Goal: Task Accomplishment & Management: Manage account settings

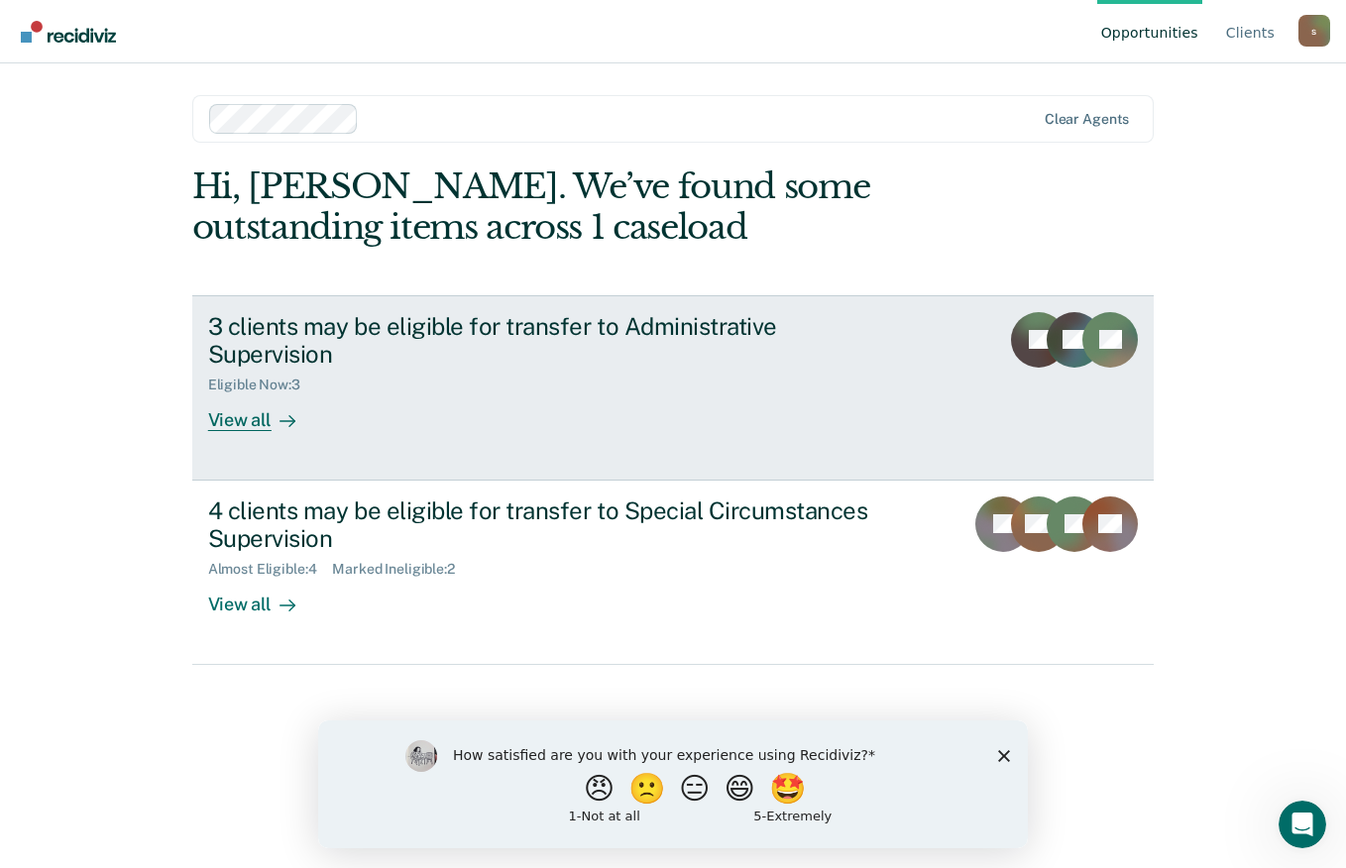
click at [664, 402] on div "3 clients may be eligible for transfer to Administrative Supervision Eligible N…" at bounding box center [579, 372] width 743 height 120
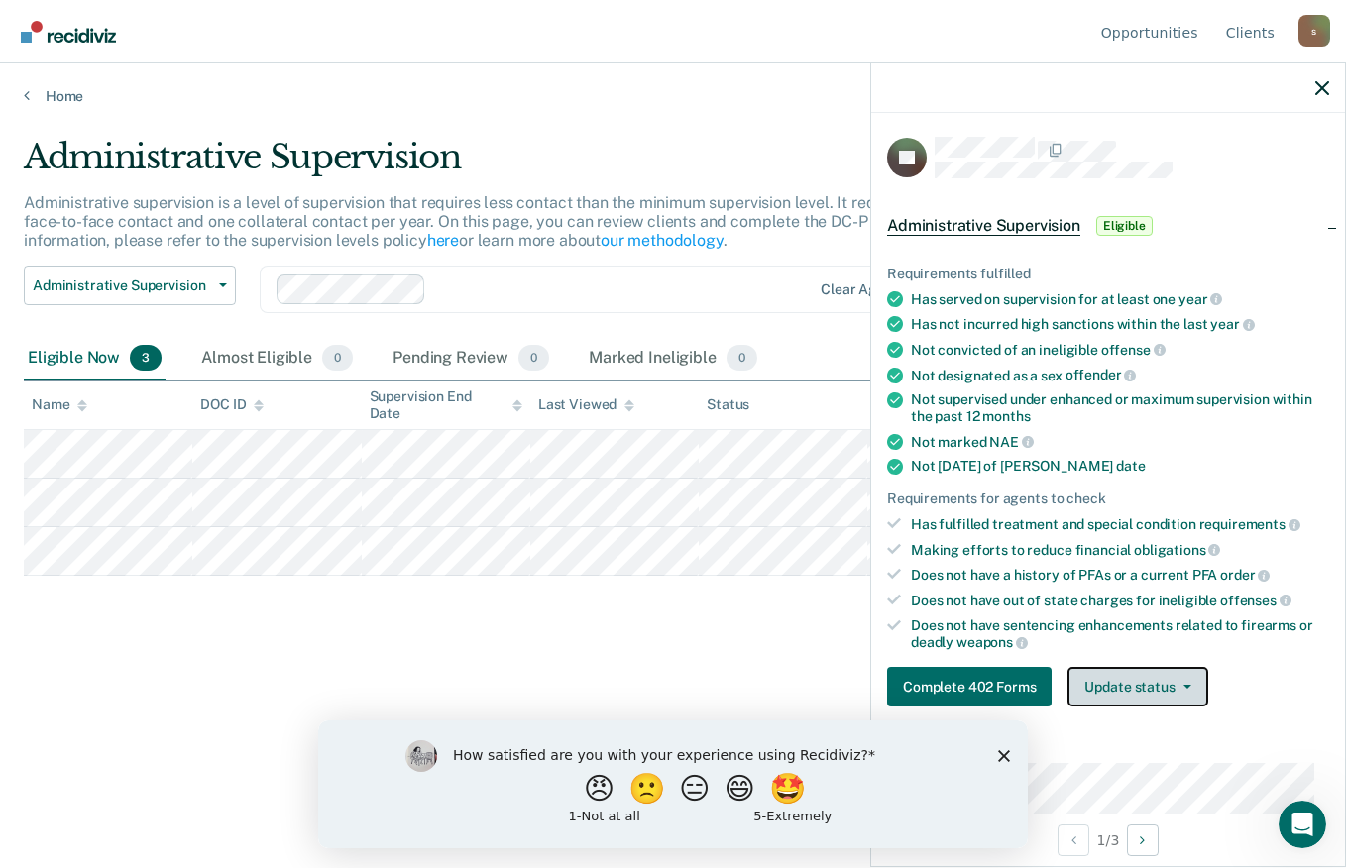
click at [1192, 679] on button "Update status" at bounding box center [1138, 687] width 140 height 40
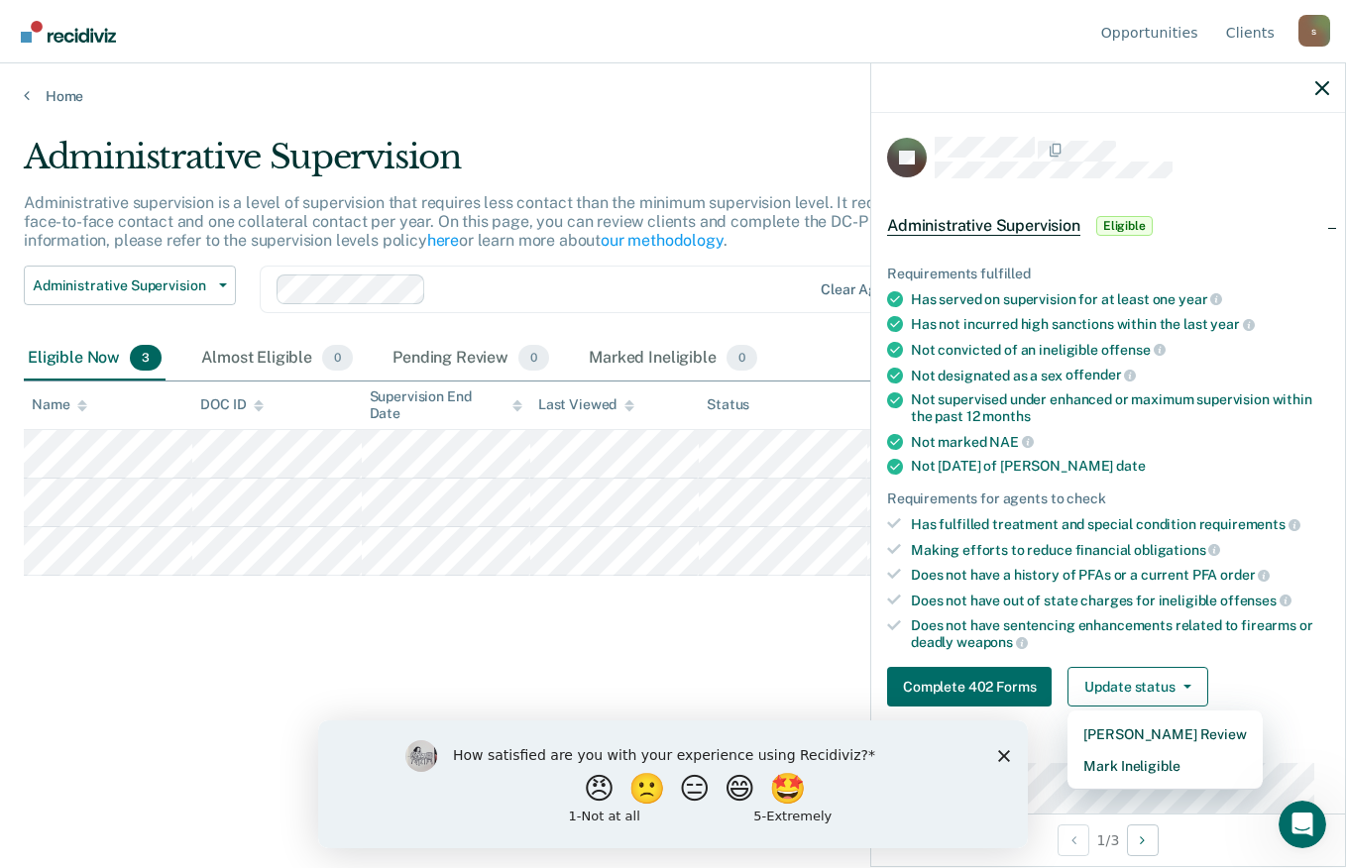
click at [1006, 761] on div "How satisfied are you with your experience using Recidiviz? 😠 🙁 😑 😄 🤩 1 - Not a…" at bounding box center [673, 784] width 710 height 128
click at [1006, 757] on polygon "Close survey" at bounding box center [1004, 755] width 12 height 12
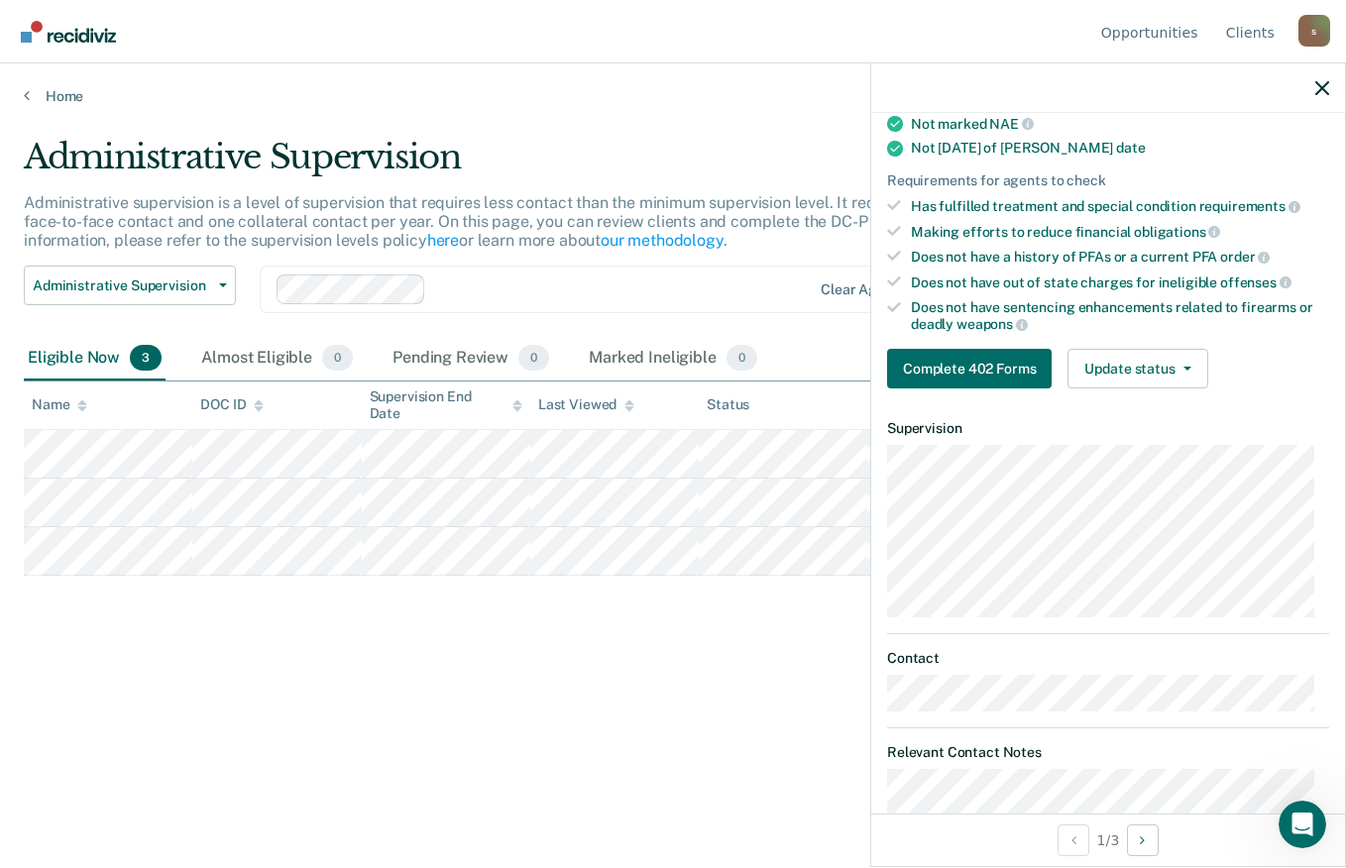
scroll to position [70, 0]
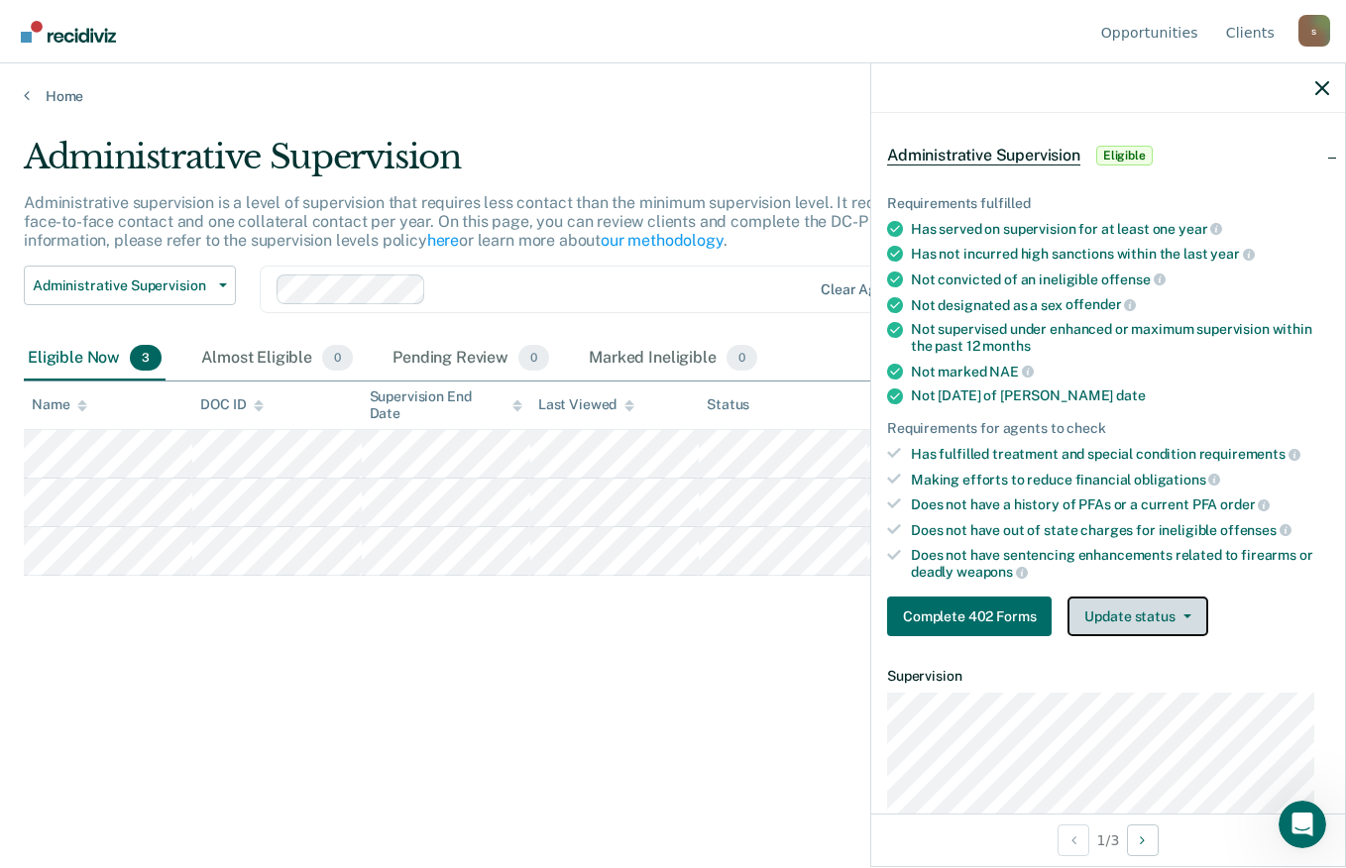
click at [1193, 616] on button "Update status" at bounding box center [1138, 617] width 140 height 40
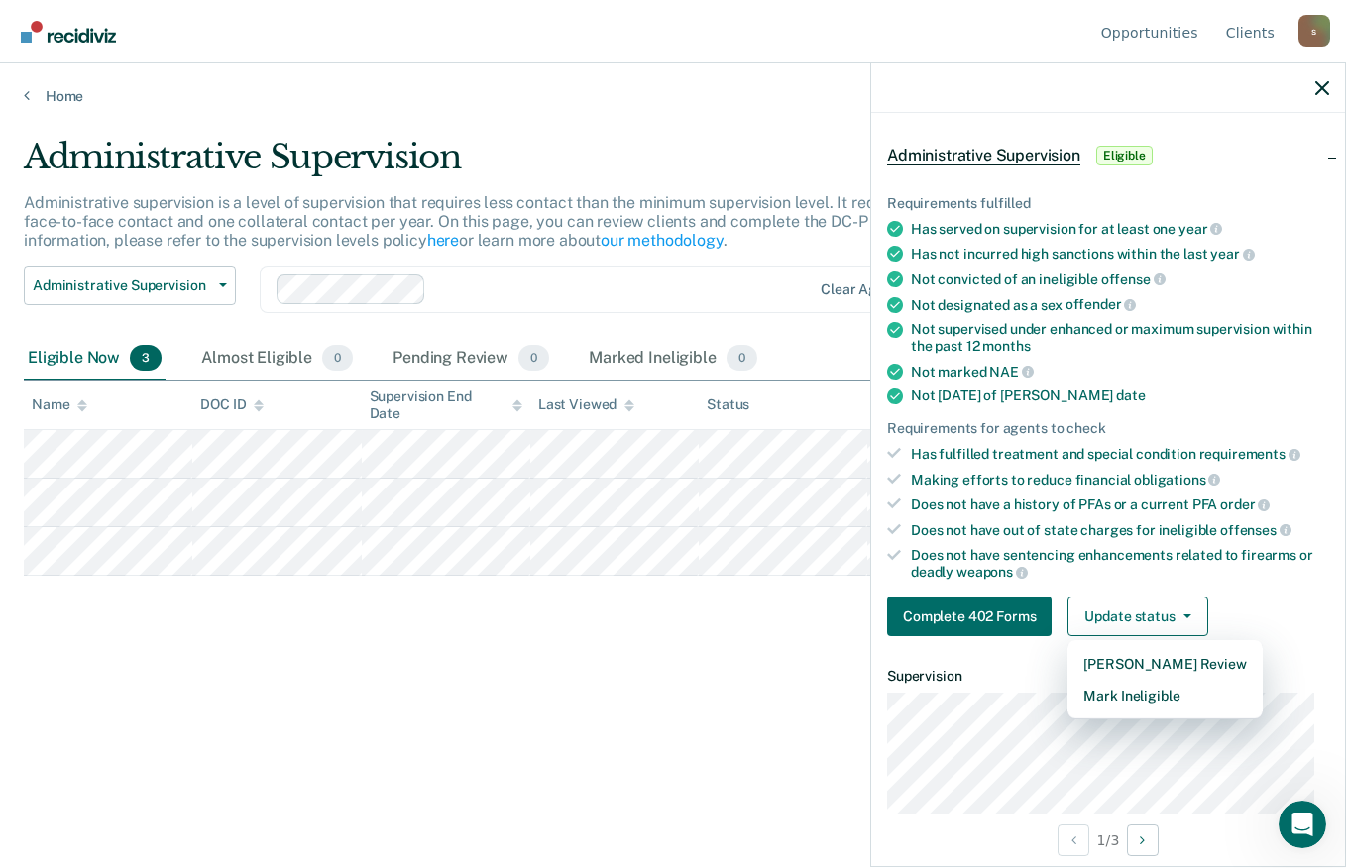
click at [1164, 705] on article "JO Administrative Supervision Eligible Requirements fulfilled Has served on sup…" at bounding box center [1108, 711] width 442 height 1291
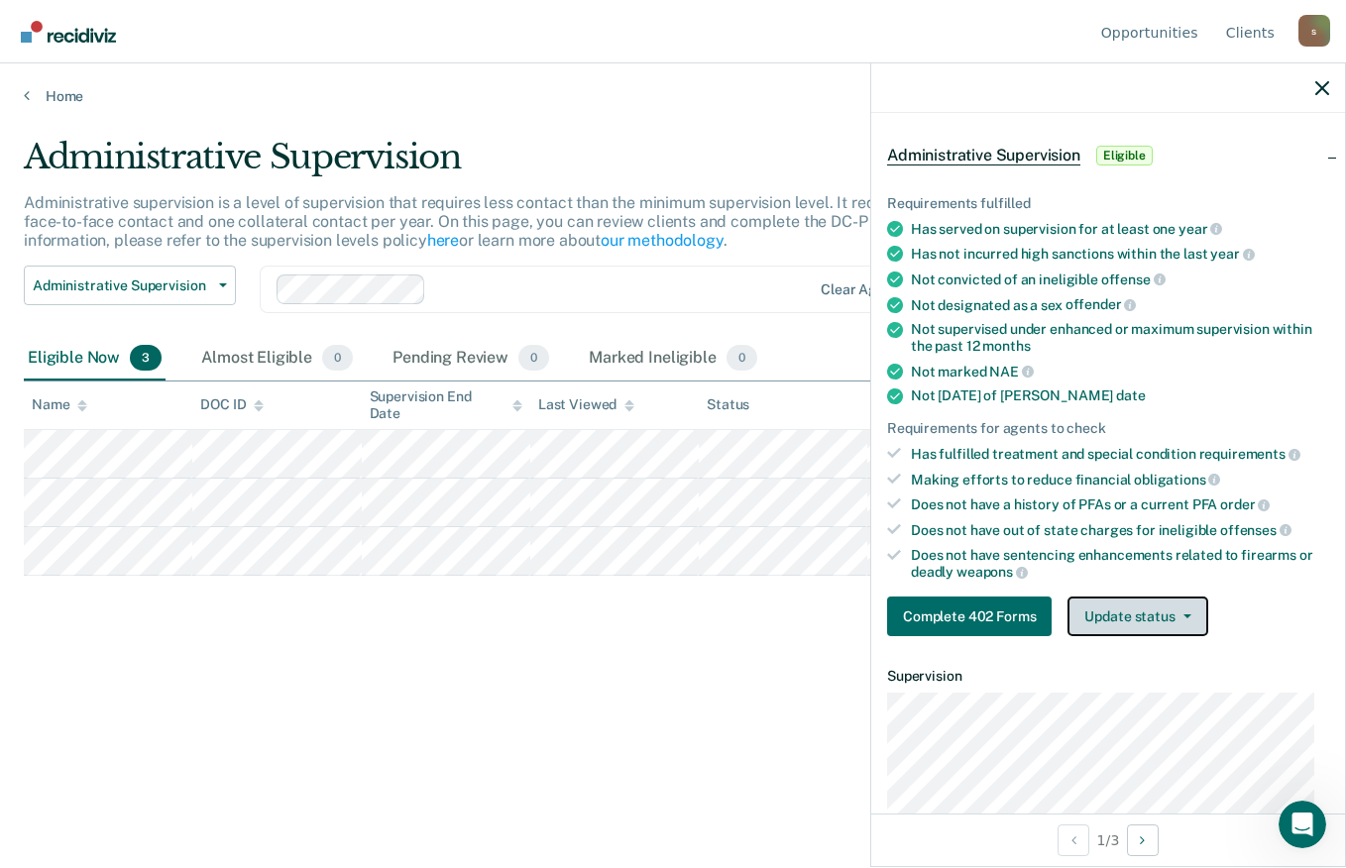
click at [1180, 615] on span "button" at bounding box center [1184, 617] width 16 height 4
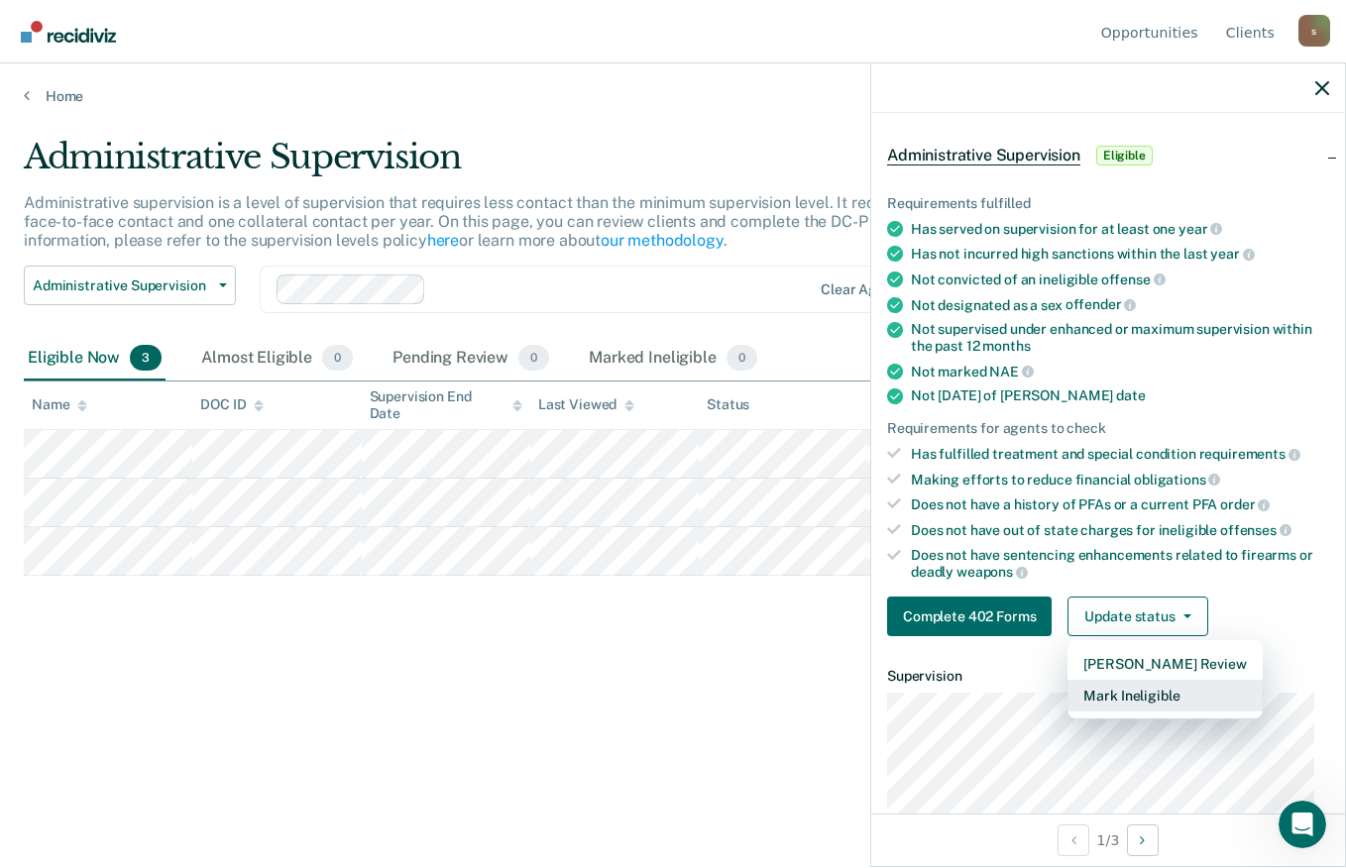
click at [1150, 683] on button "Mark Ineligible" at bounding box center [1165, 696] width 194 height 32
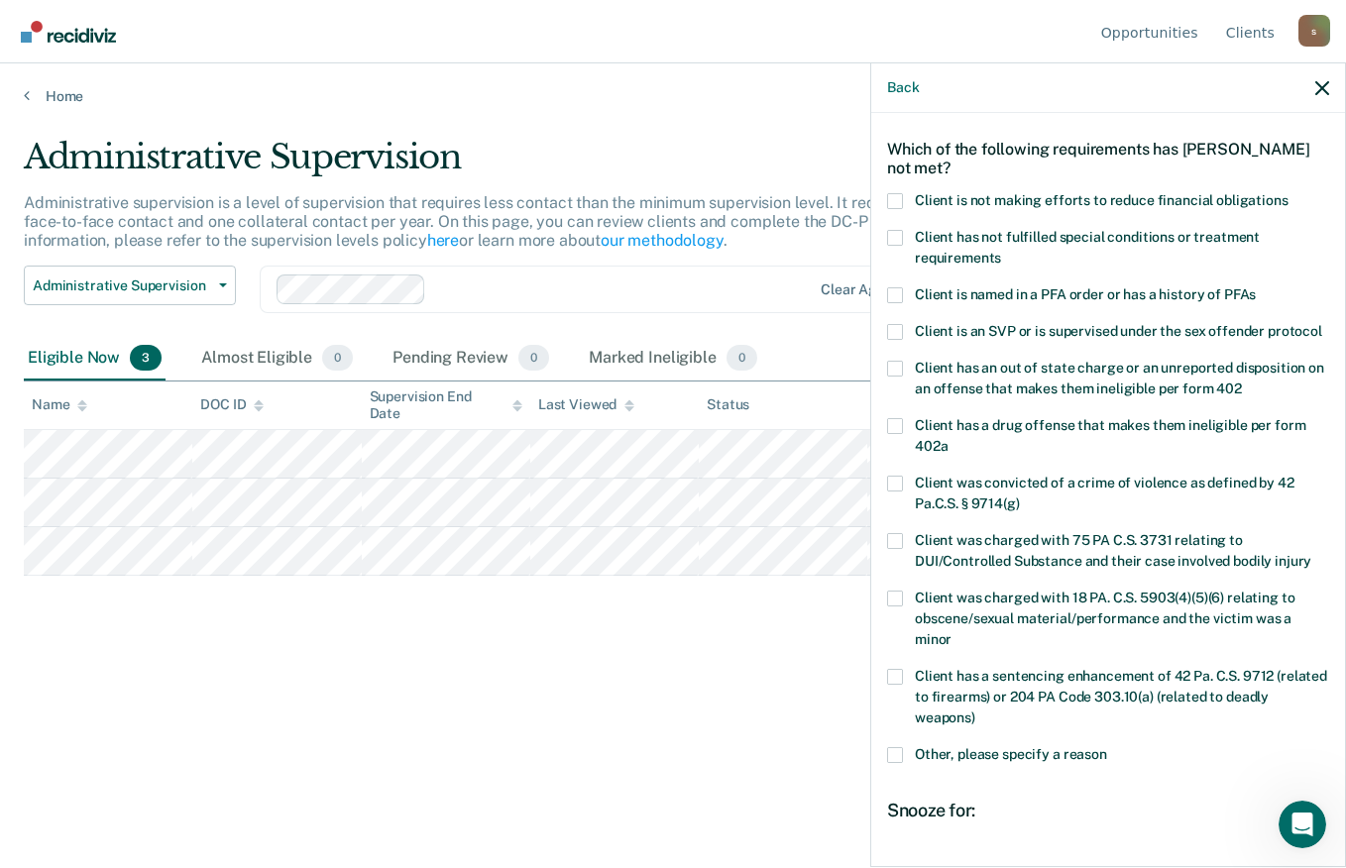
click at [892, 203] on span at bounding box center [895, 201] width 16 height 16
click at [1289, 193] on input "Client is not making efforts to reduce financial obligations" at bounding box center [1289, 193] width 0 height 0
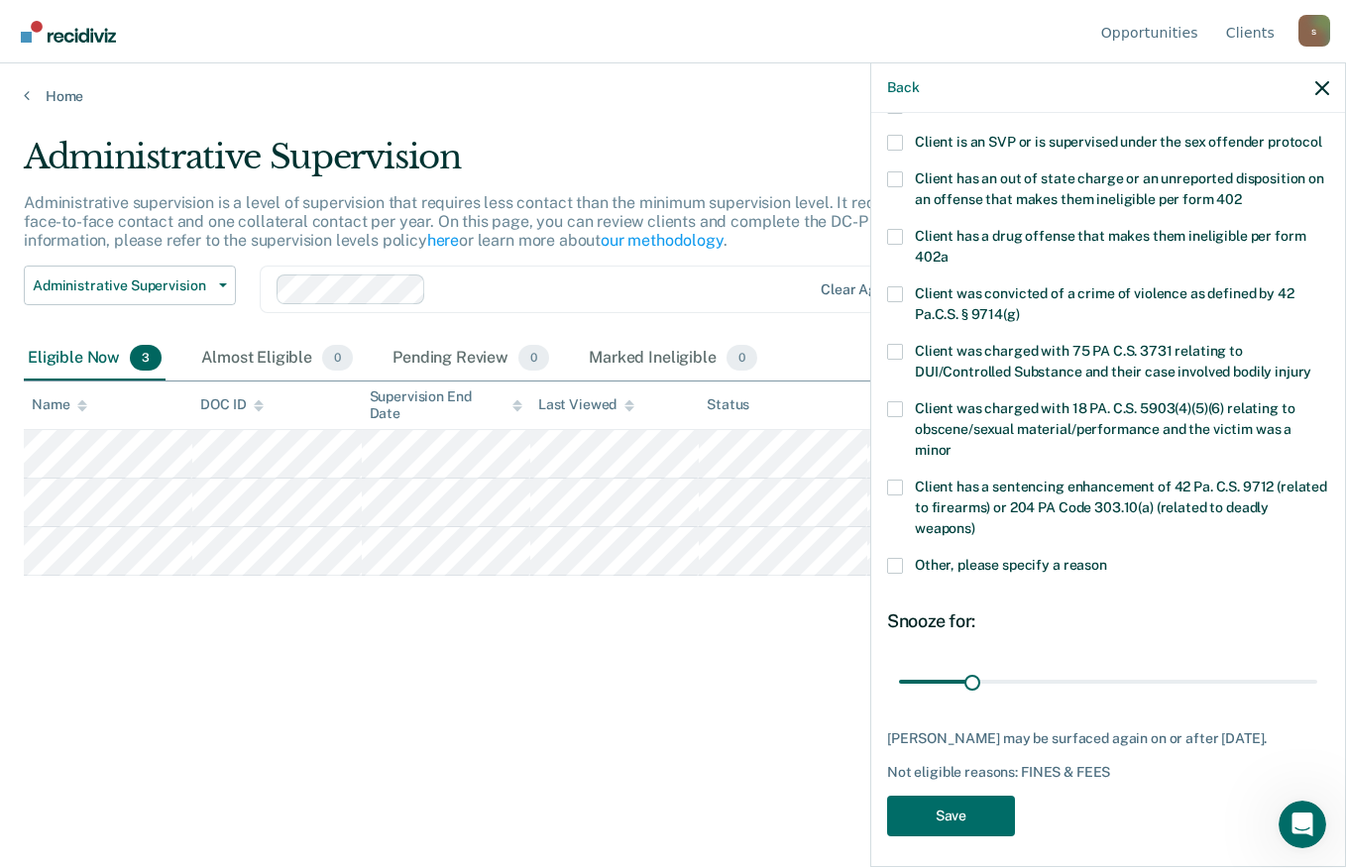
scroll to position [287, 0]
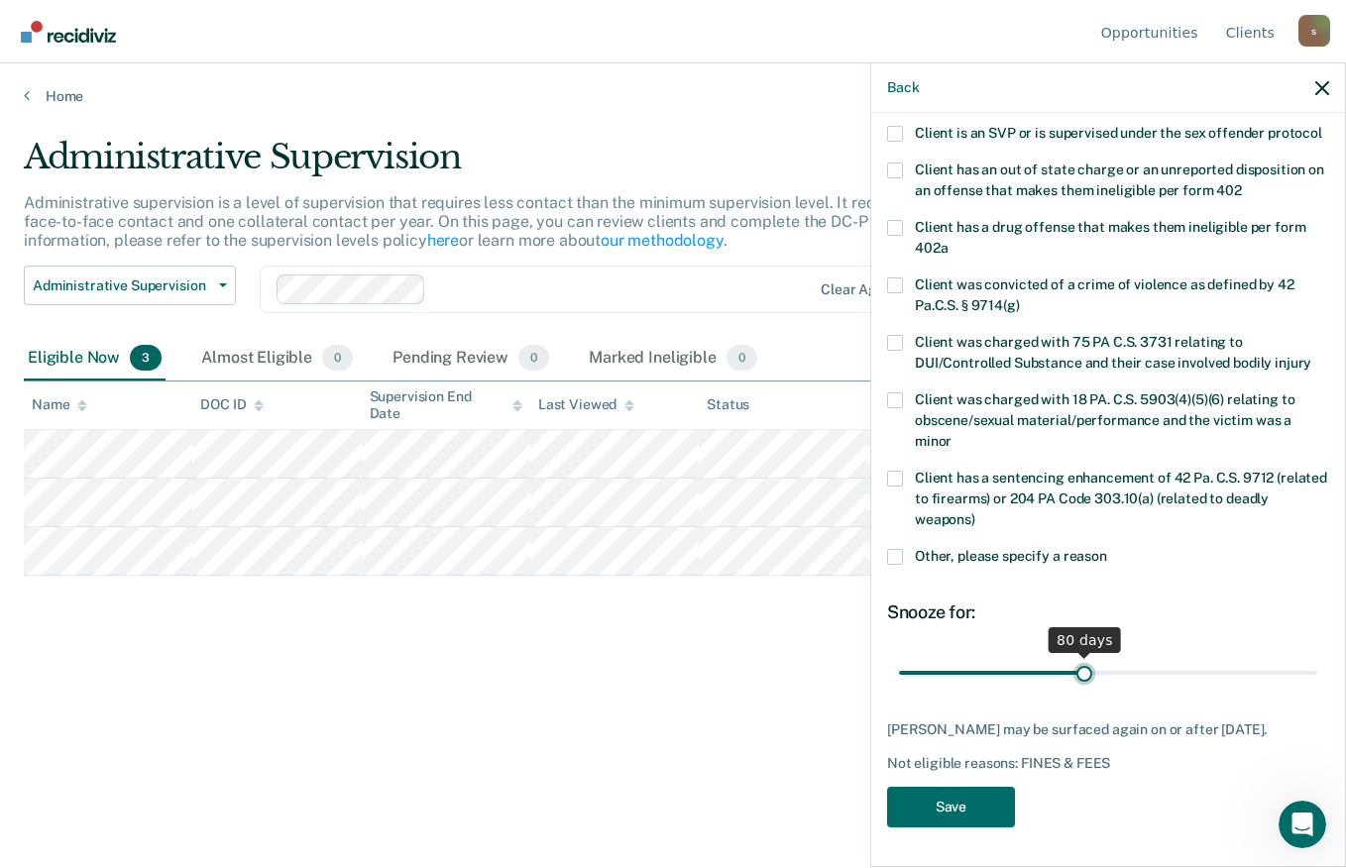
drag, startPoint x: 973, startPoint y: 672, endPoint x: 1078, endPoint y: 675, distance: 105.1
type input "80"
click at [1078, 675] on input "range" at bounding box center [1108, 672] width 418 height 35
click at [1004, 803] on button "Save" at bounding box center [951, 807] width 128 height 41
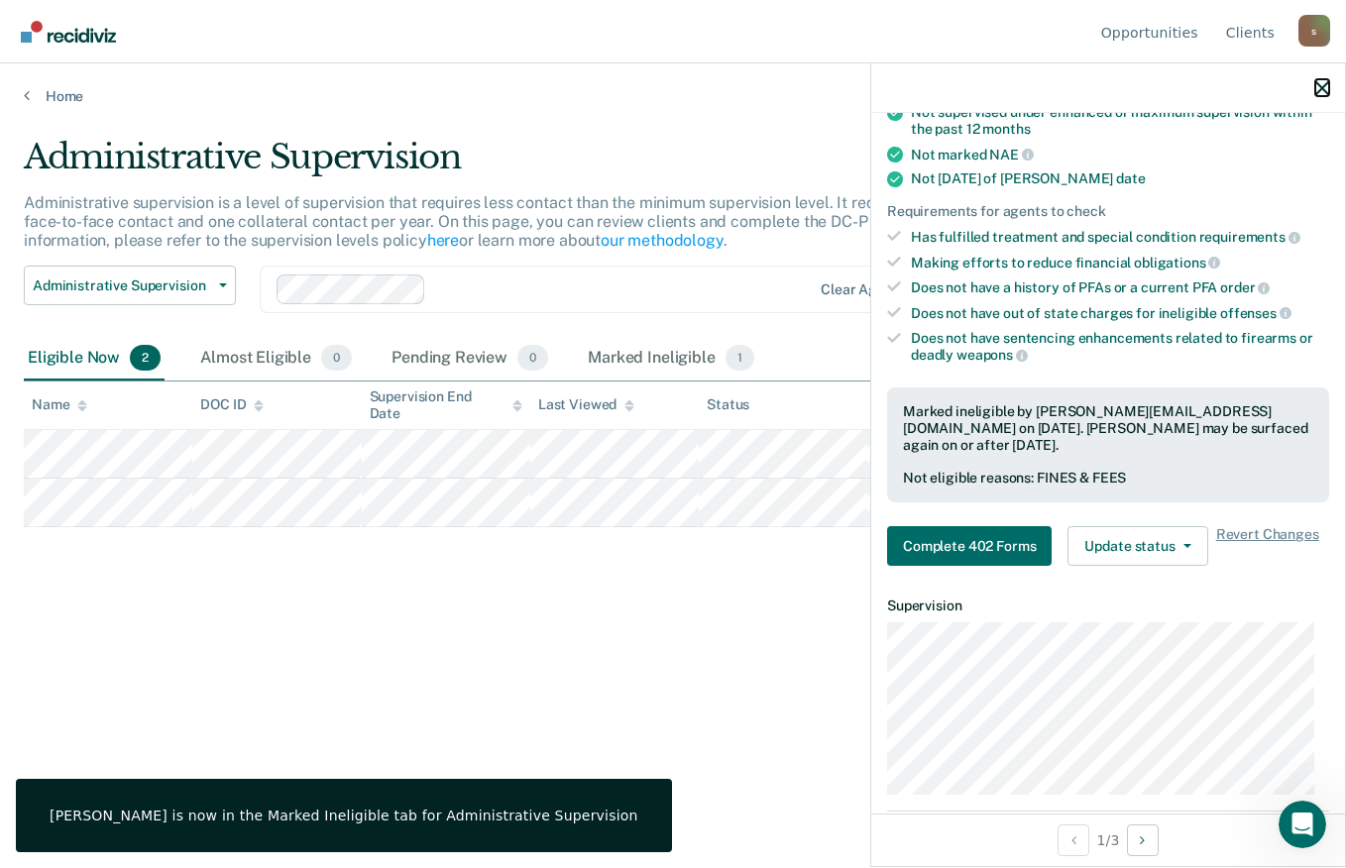
click at [1318, 91] on icon "button" at bounding box center [1322, 88] width 14 height 14
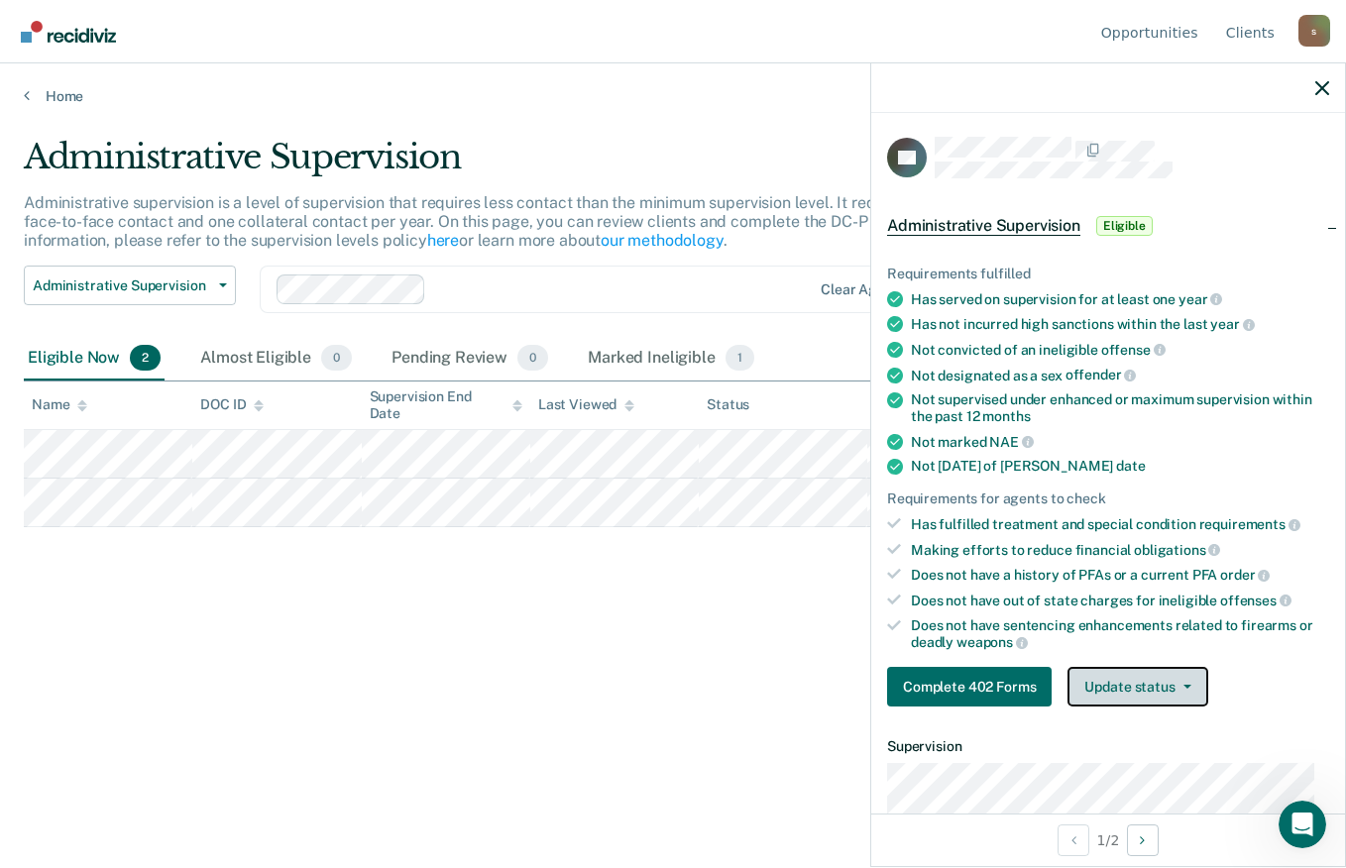
click at [1145, 681] on button "Update status" at bounding box center [1138, 687] width 140 height 40
click at [1317, 637] on div "Requirements fulfilled Has served on supervision for at least one year Has not …" at bounding box center [1108, 478] width 474 height 489
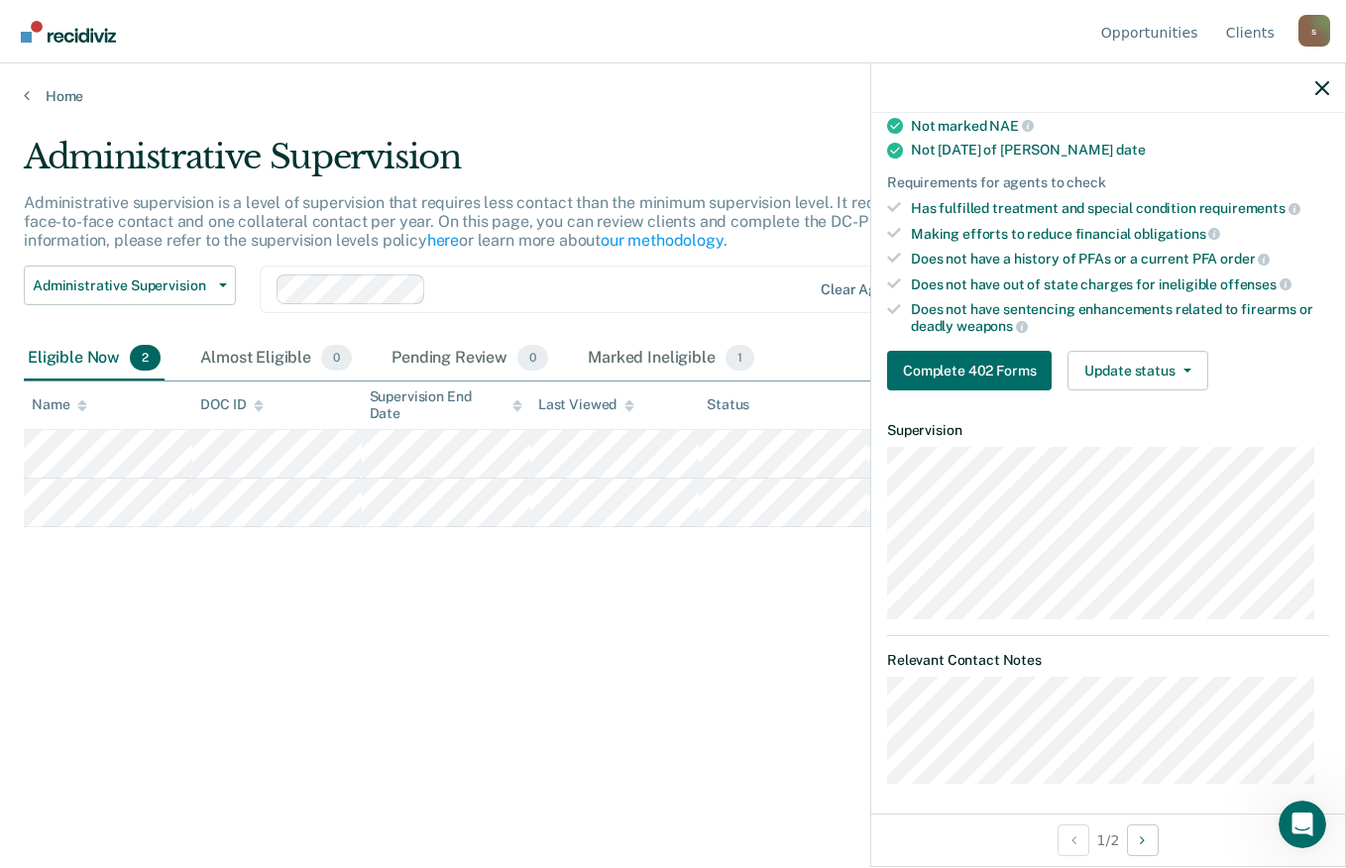
scroll to position [319, 0]
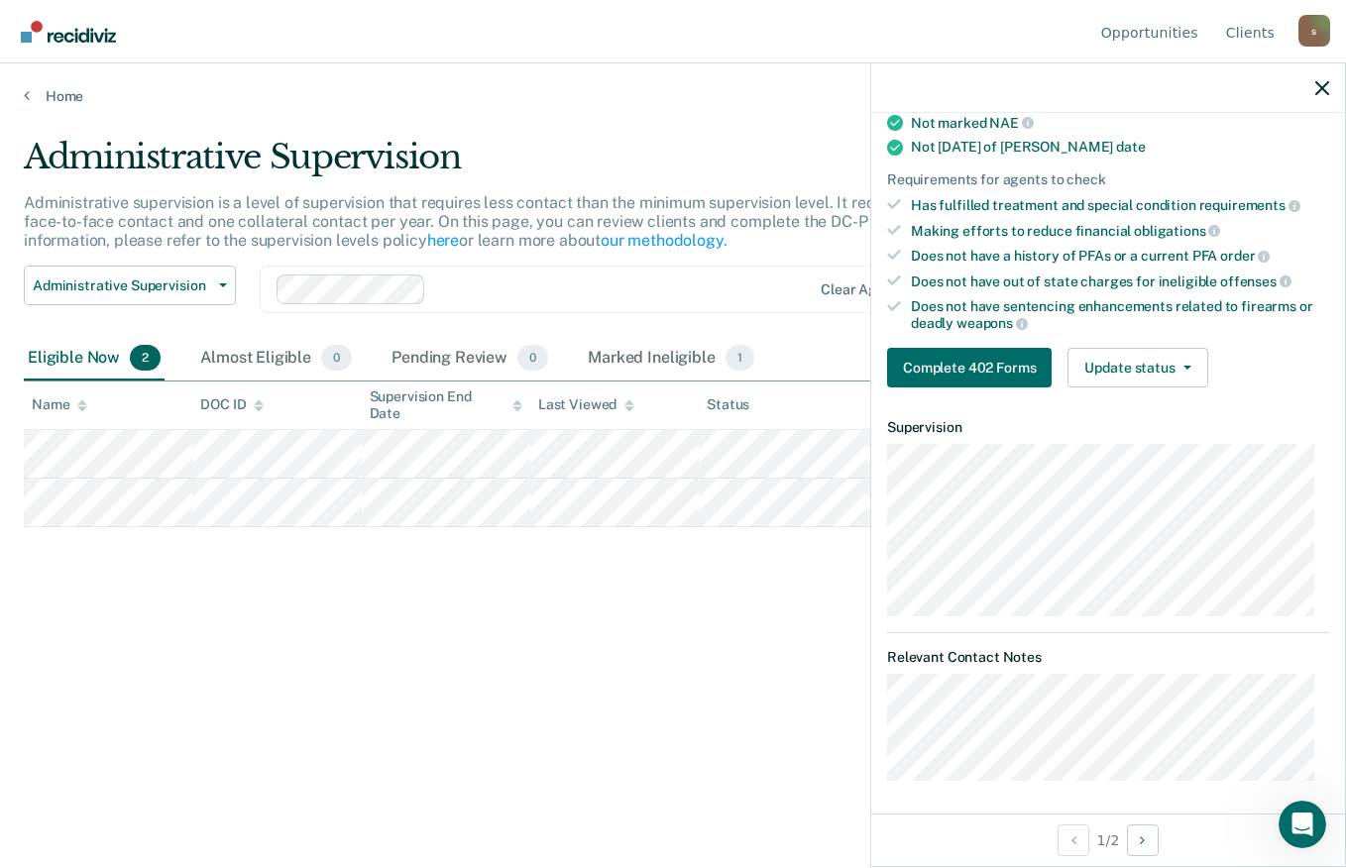
click at [783, 742] on div "Administrative Supervision Administrative supervision is a level of supervision…" at bounding box center [673, 460] width 1299 height 646
click at [1318, 82] on icon "button" at bounding box center [1322, 88] width 14 height 14
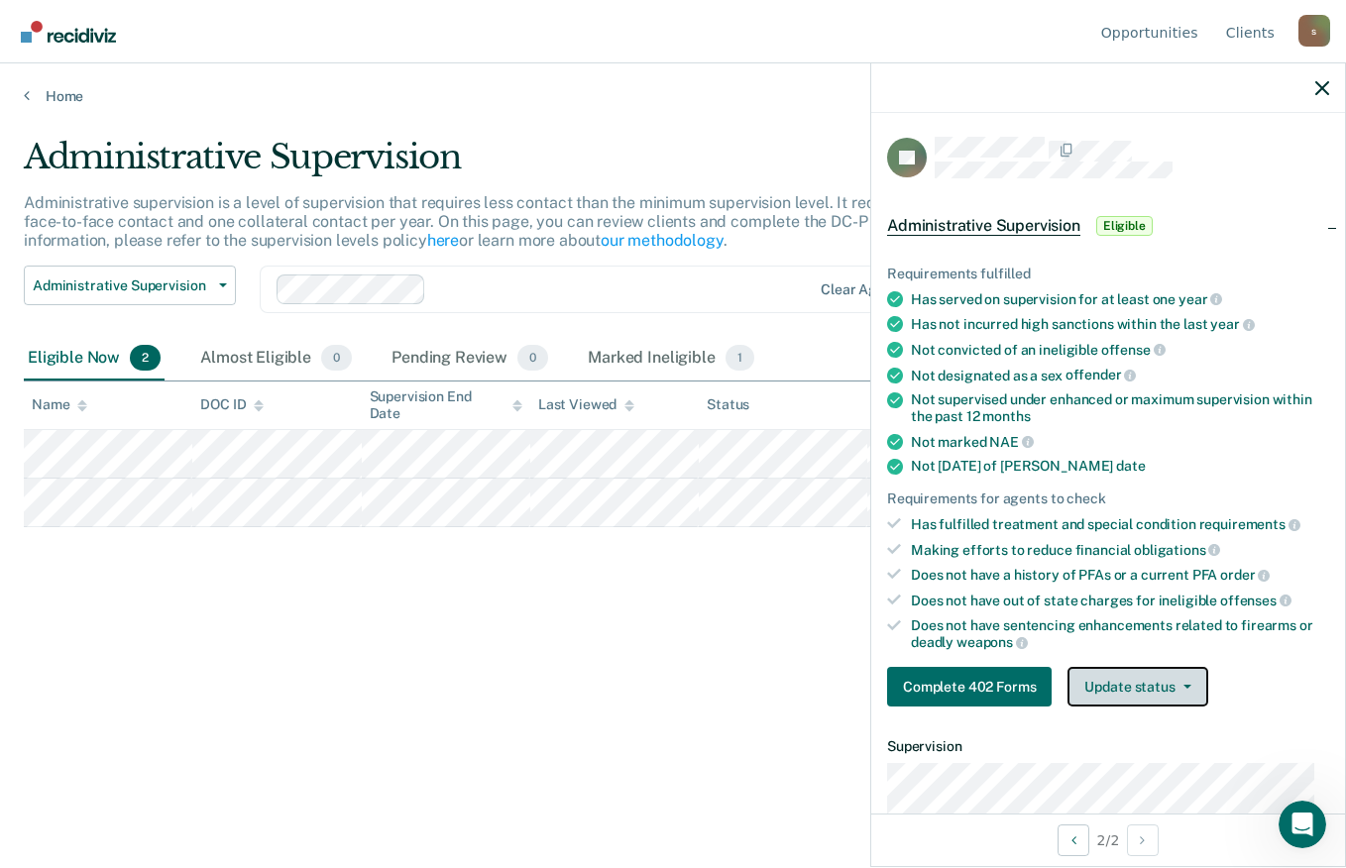
click at [1159, 672] on button "Update status" at bounding box center [1138, 687] width 140 height 40
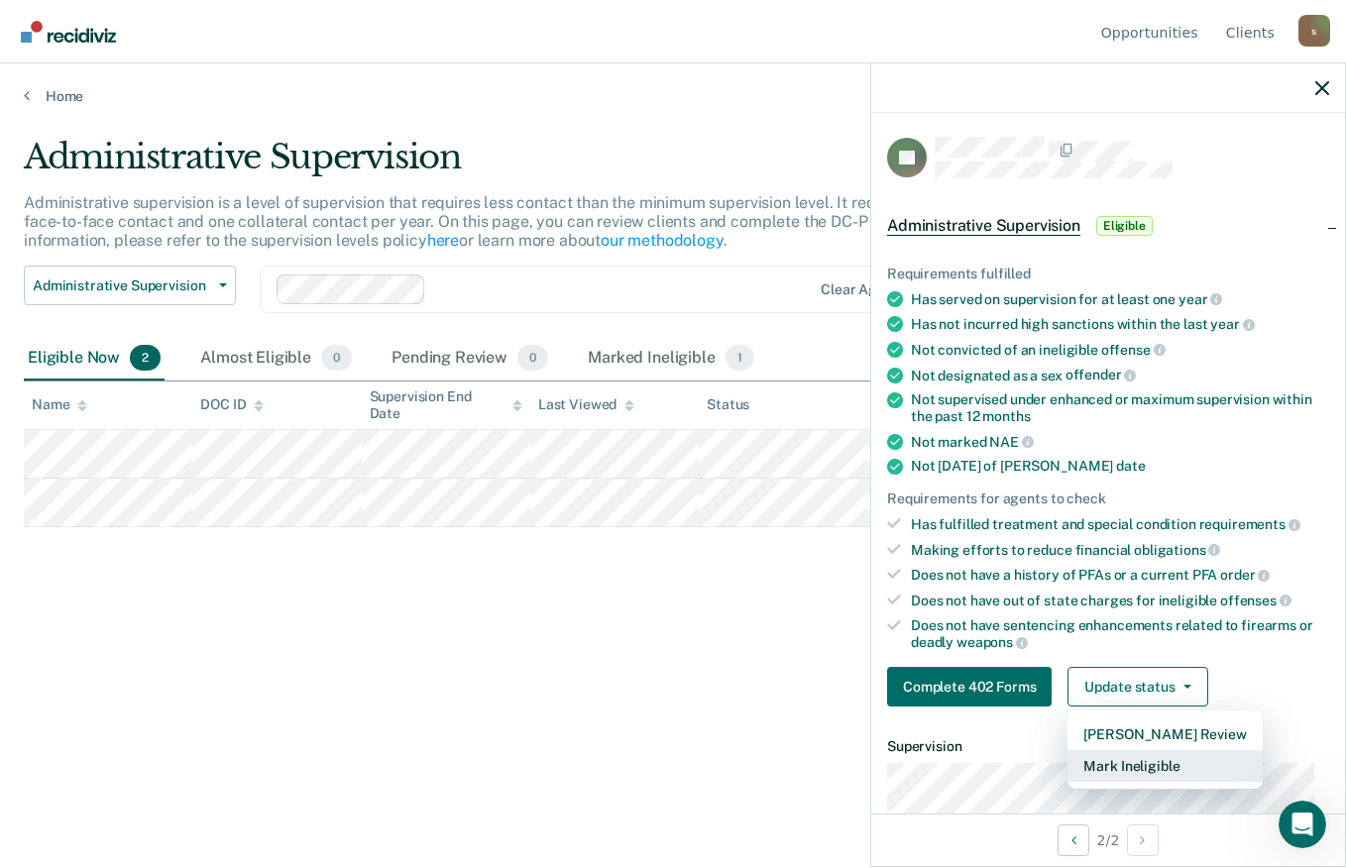
click at [1148, 755] on button "Mark Ineligible" at bounding box center [1165, 766] width 194 height 32
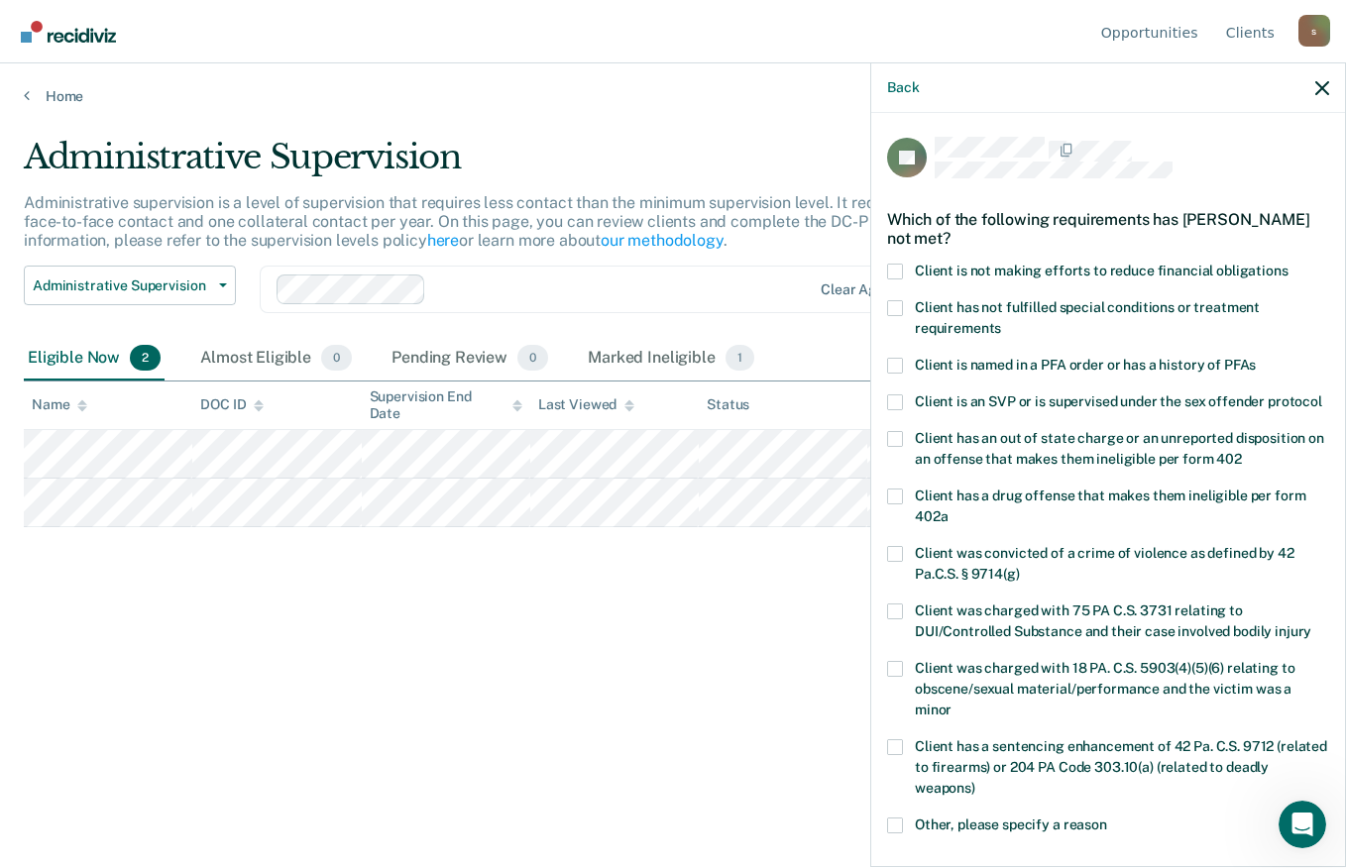
click at [897, 267] on span at bounding box center [895, 272] width 16 height 16
click at [1289, 264] on input "Client is not making efforts to reduce financial obligations" at bounding box center [1289, 264] width 0 height 0
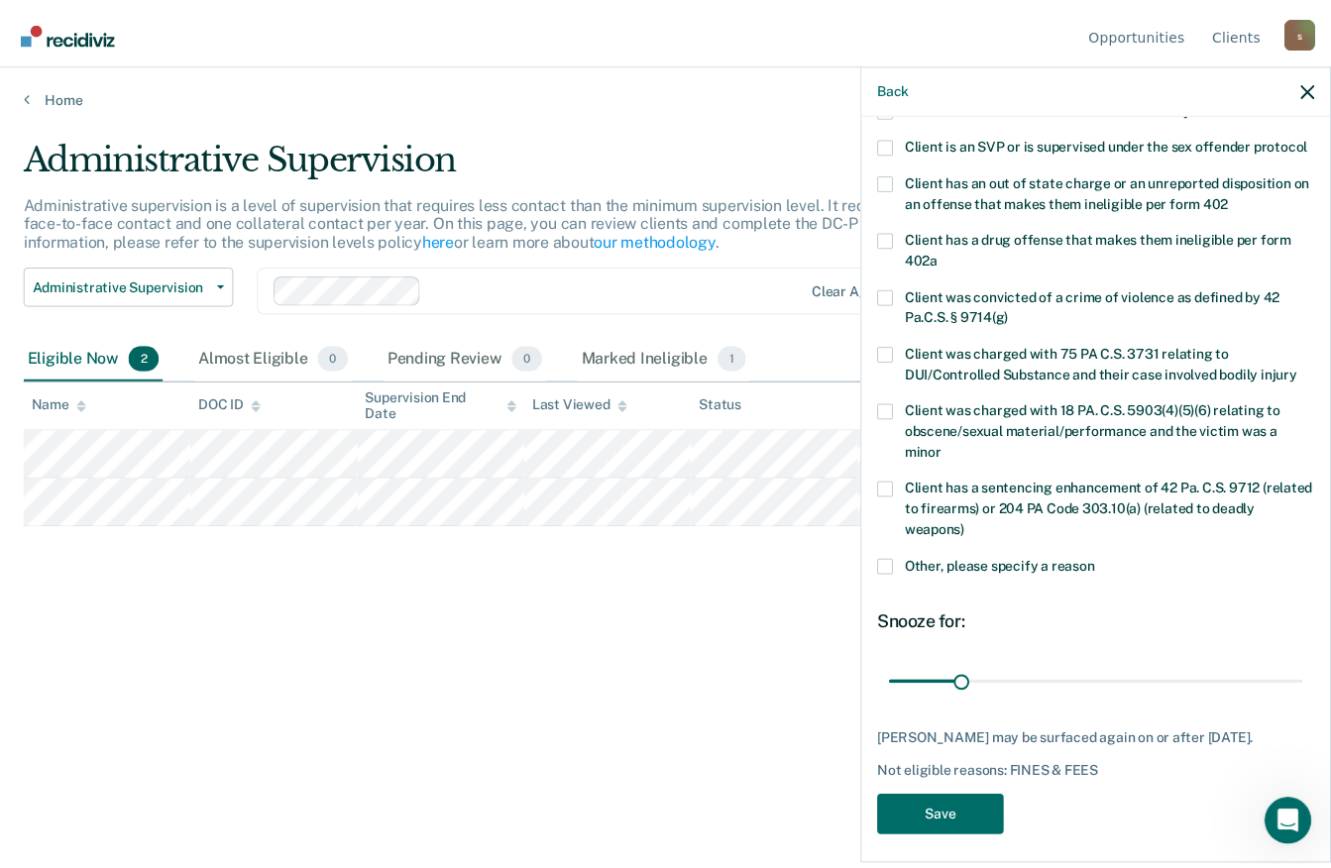
scroll to position [287, 0]
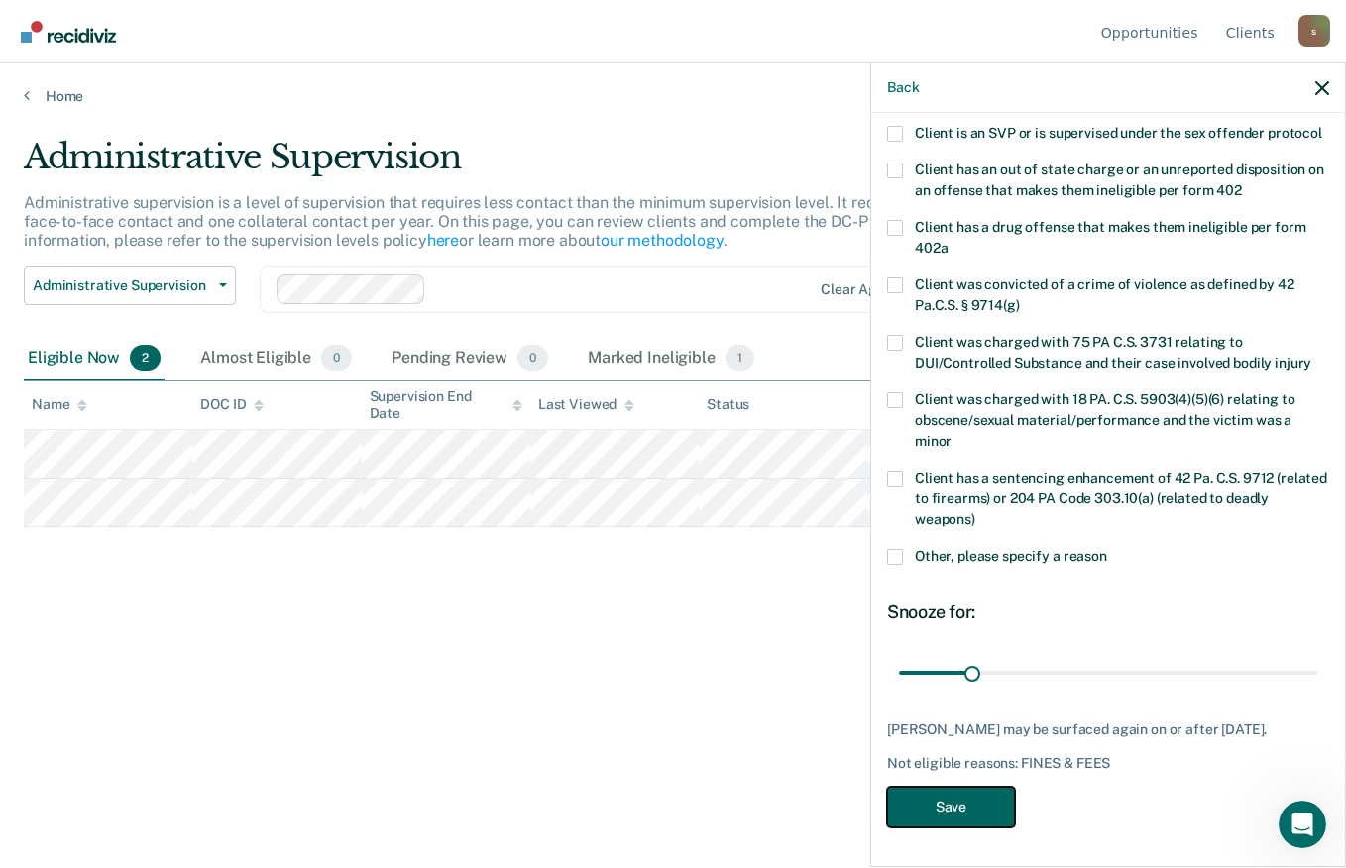
click at [967, 800] on button "Save" at bounding box center [951, 807] width 128 height 41
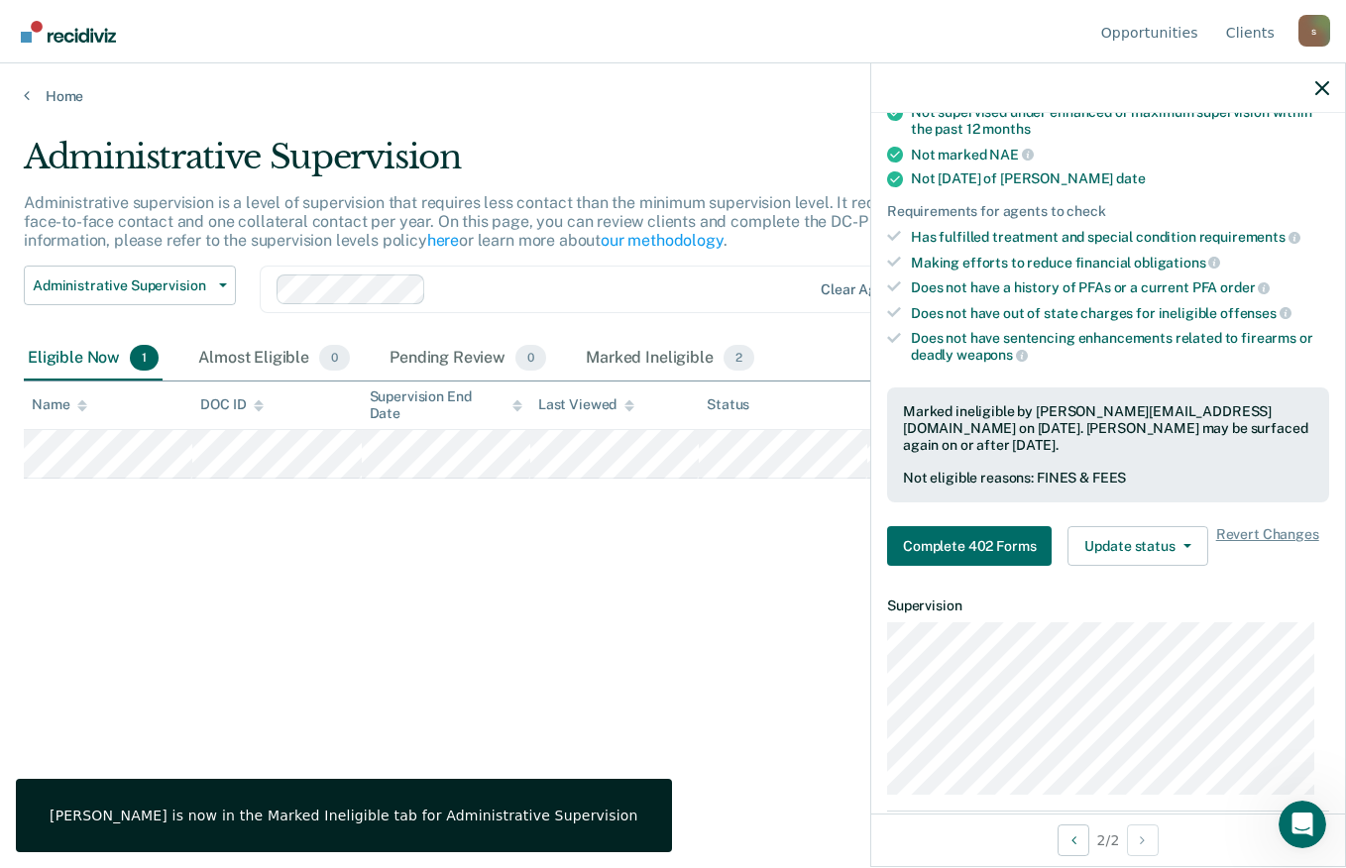
click at [762, 630] on div "Administrative Supervision Administrative supervision is a level of supervision…" at bounding box center [673, 428] width 1299 height 583
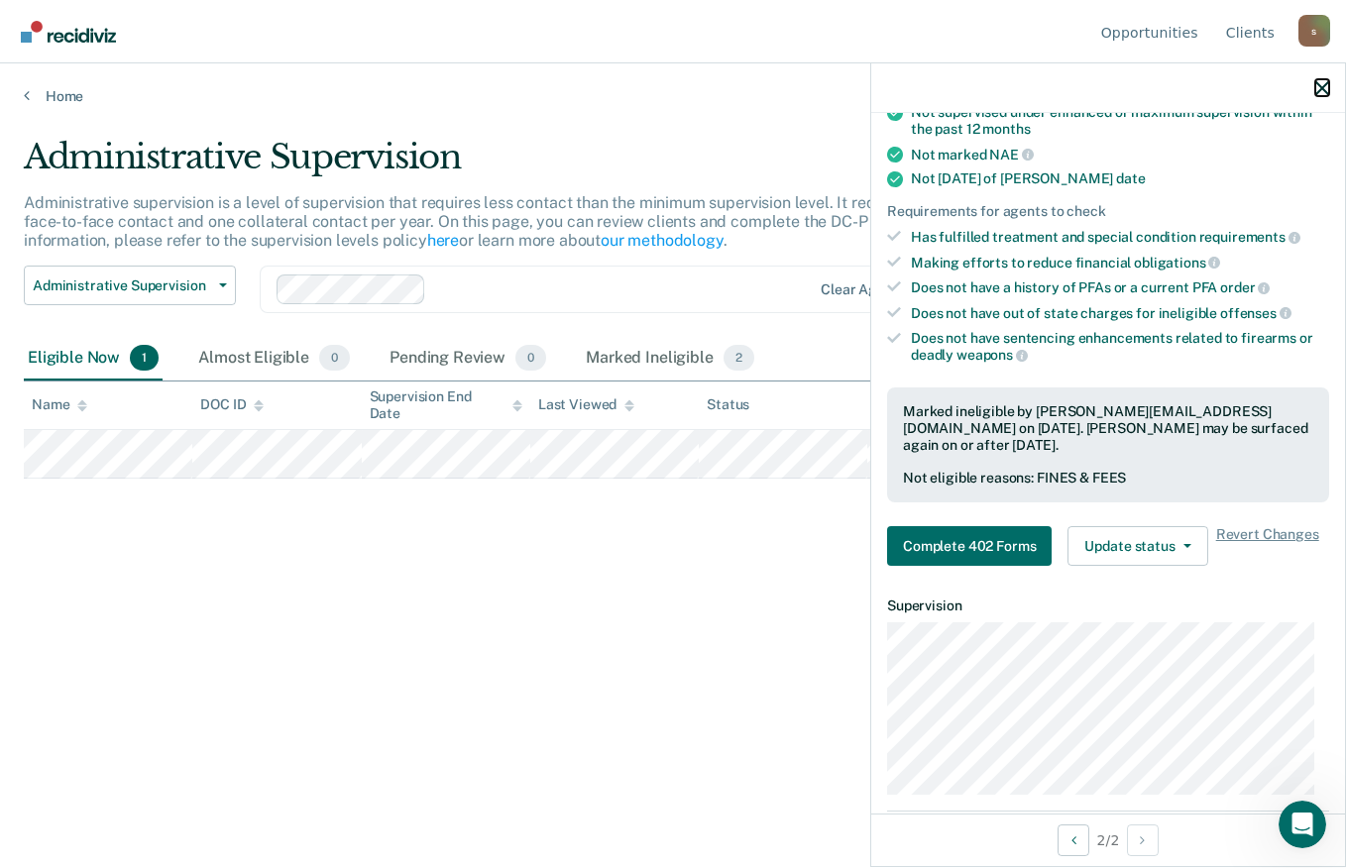
click at [1324, 95] on icon "button" at bounding box center [1322, 88] width 14 height 14
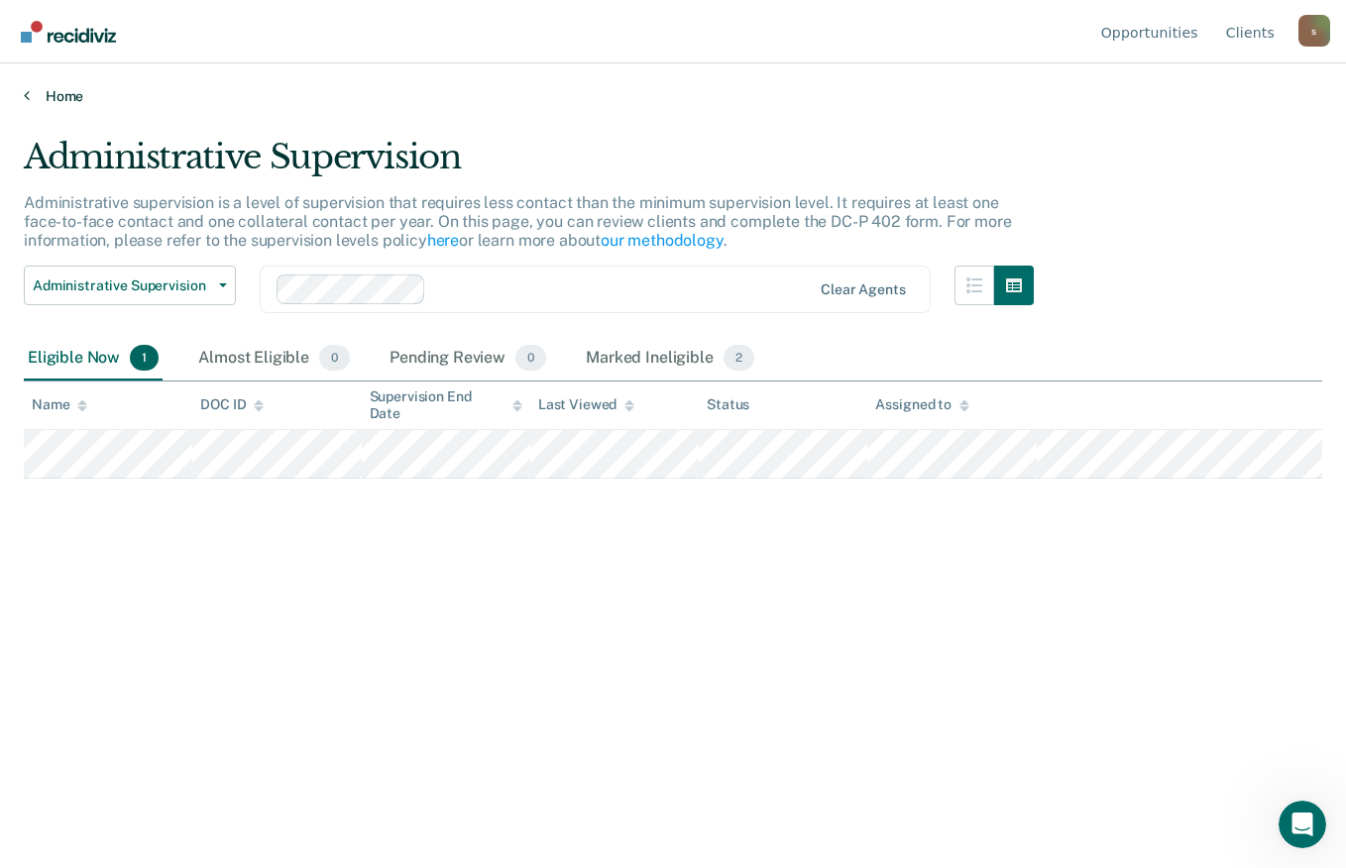
click at [68, 97] on link "Home" at bounding box center [673, 96] width 1299 height 18
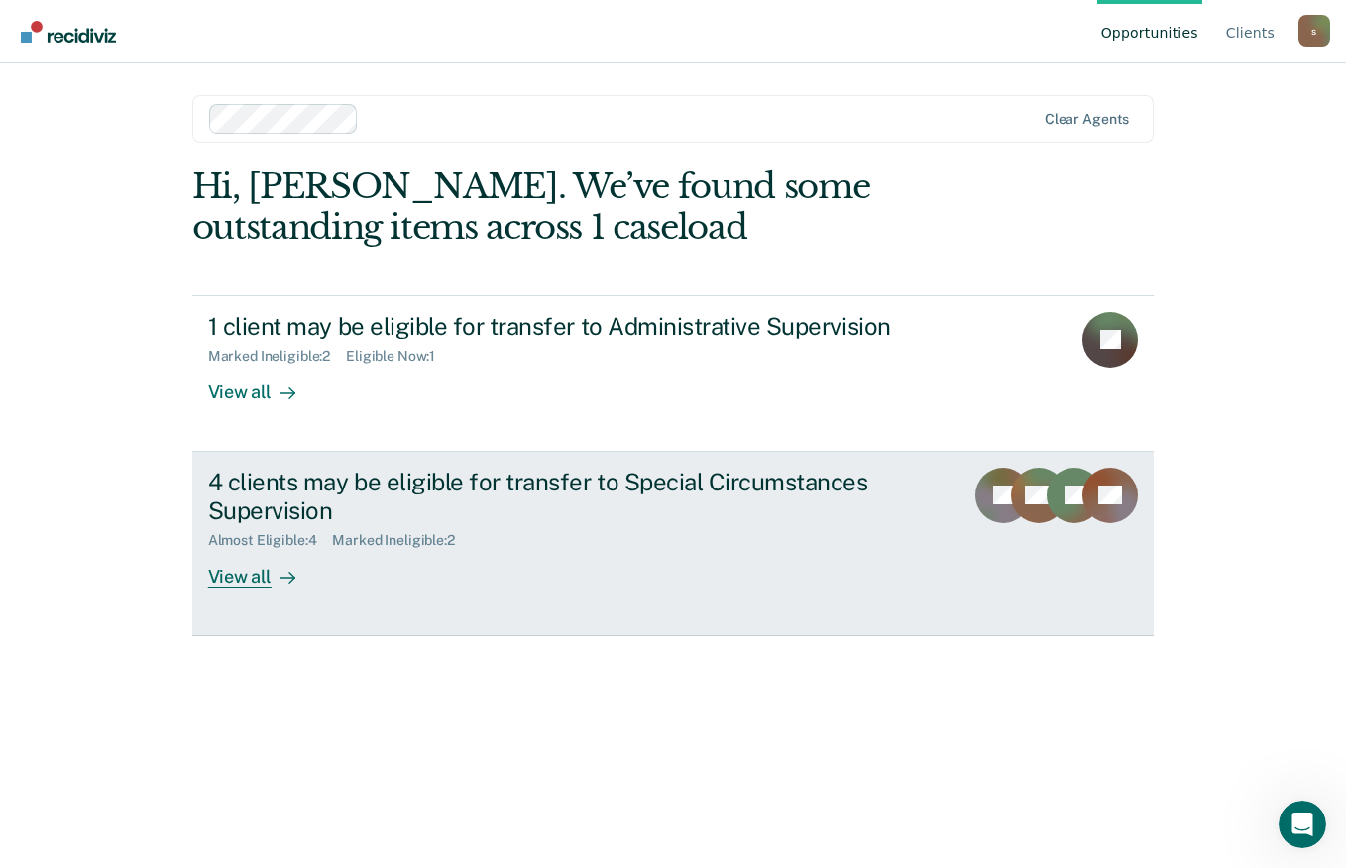
click at [250, 574] on div "View all" at bounding box center [263, 568] width 111 height 39
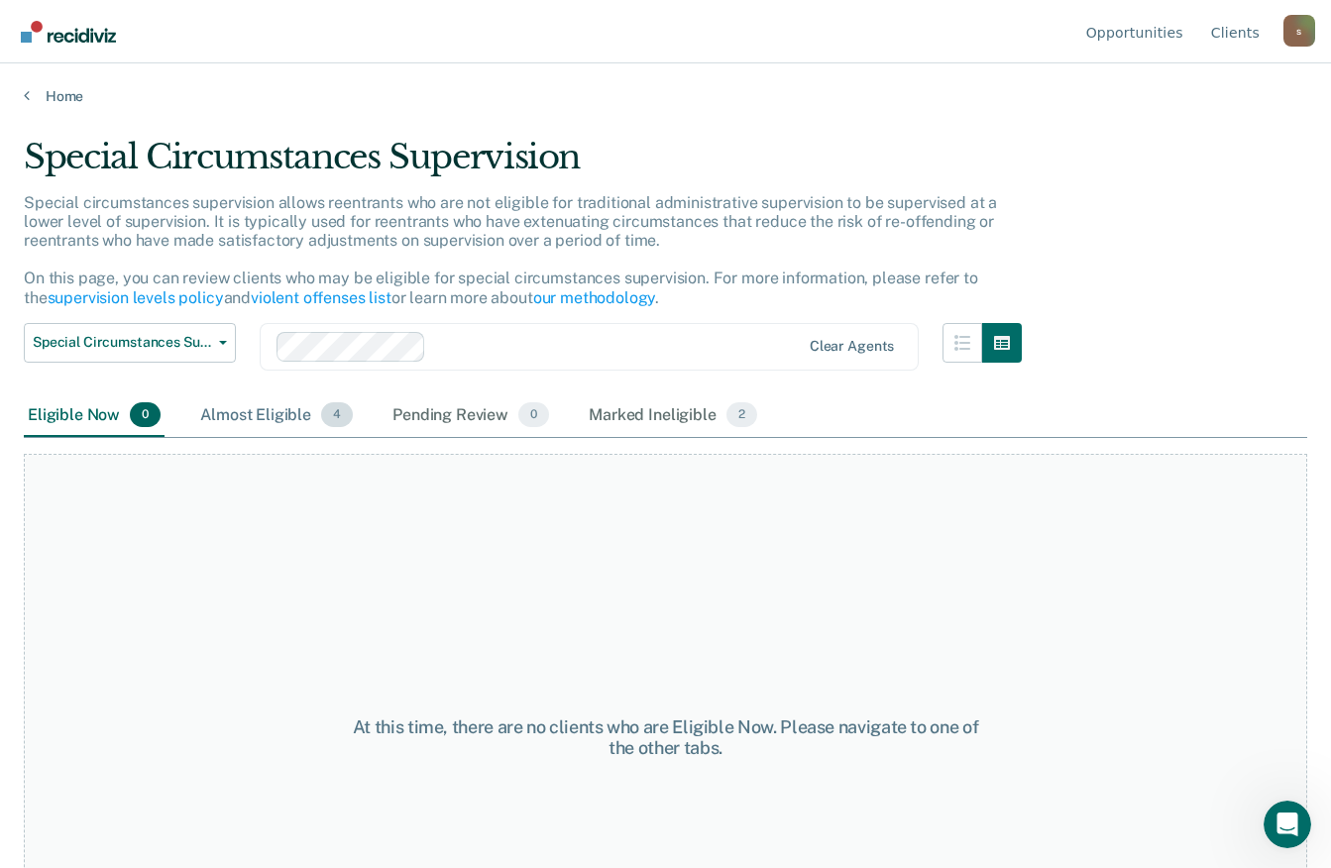
click at [312, 420] on div "Almost Eligible 4" at bounding box center [276, 417] width 161 height 44
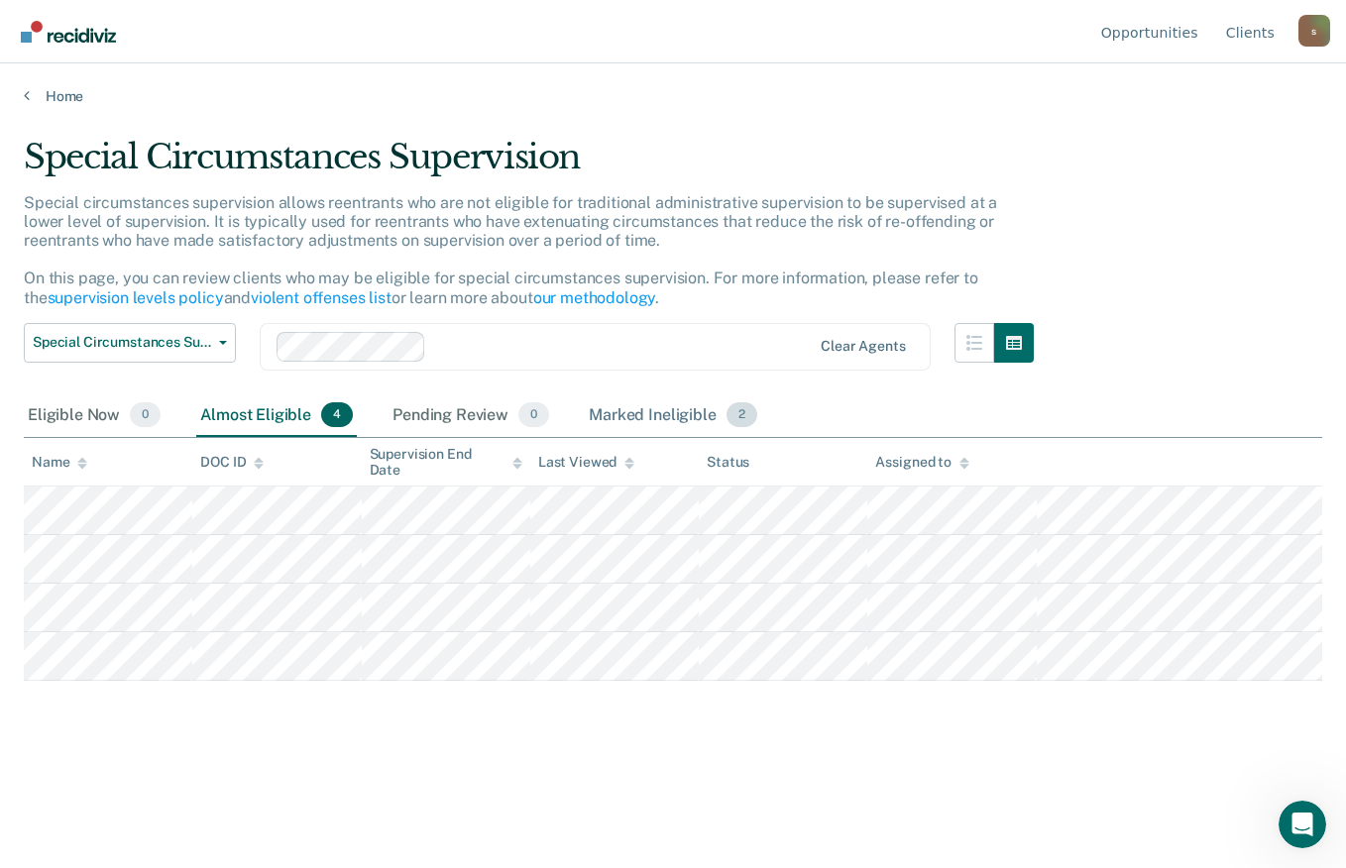
click at [701, 411] on div "Marked Ineligible 2" at bounding box center [673, 417] width 176 height 44
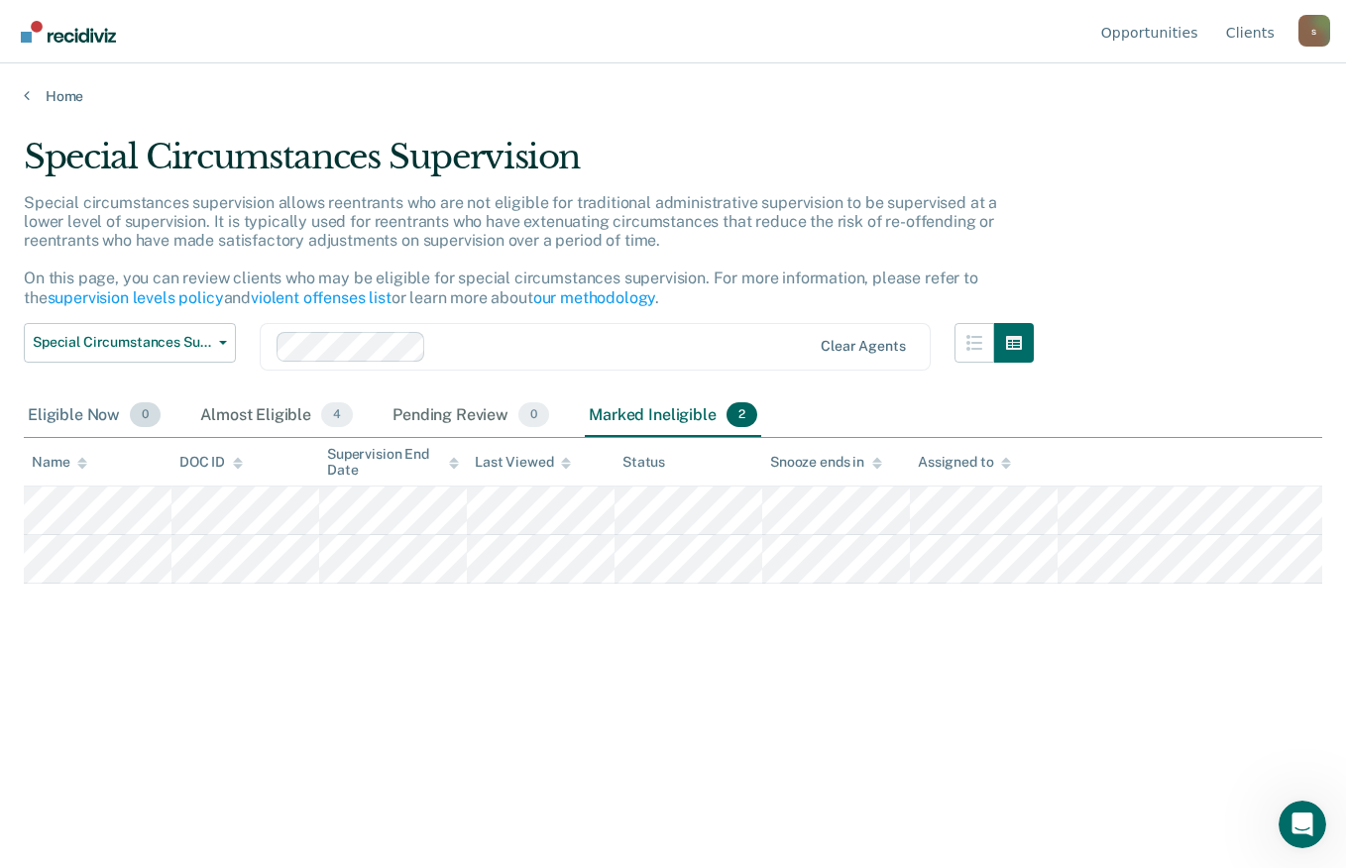
click at [70, 409] on div "Eligible Now 0" at bounding box center [94, 417] width 141 height 44
